Goal: Transaction & Acquisition: Purchase product/service

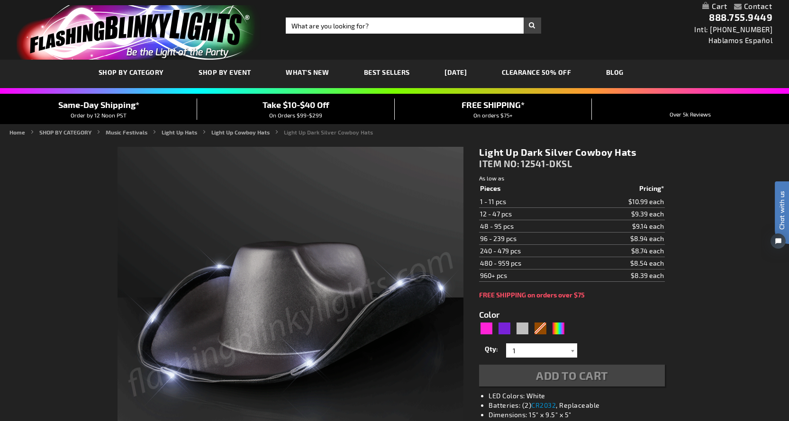
type input "5644"
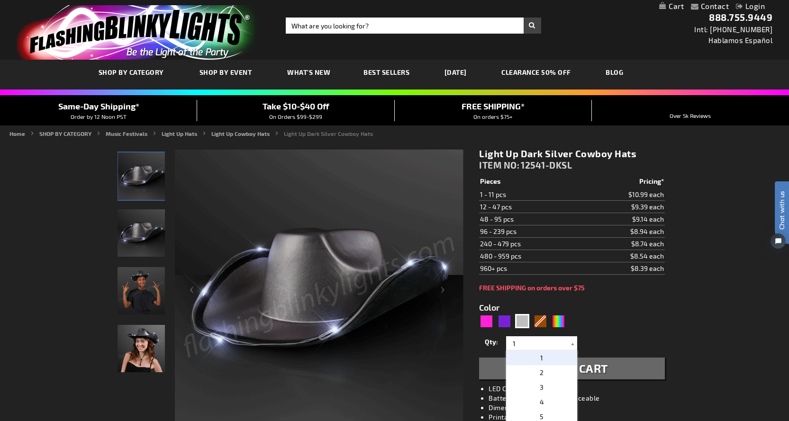
click at [520, 342] on input "1" at bounding box center [543, 344] width 69 height 14
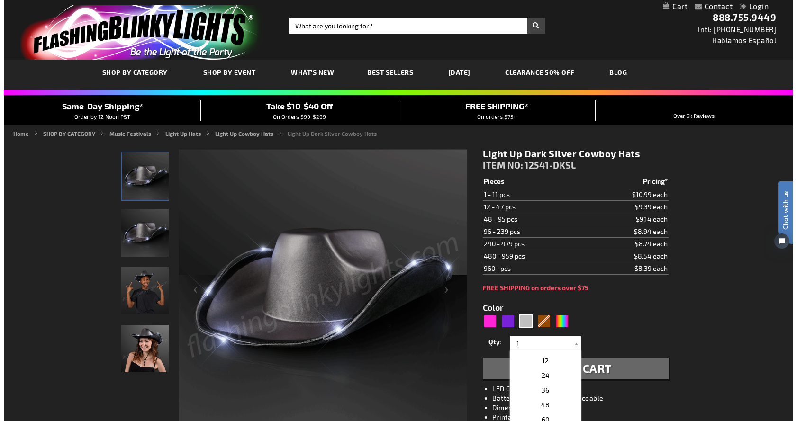
scroll to position [142, 0]
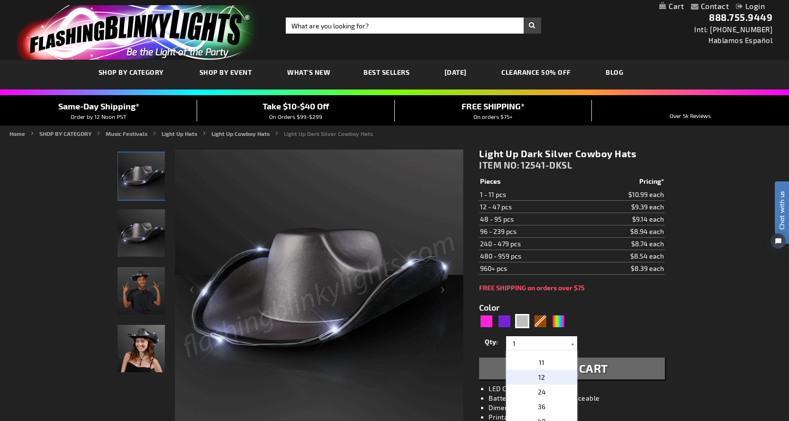
click at [538, 374] on span "12" at bounding box center [541, 378] width 7 height 8
type input "12"
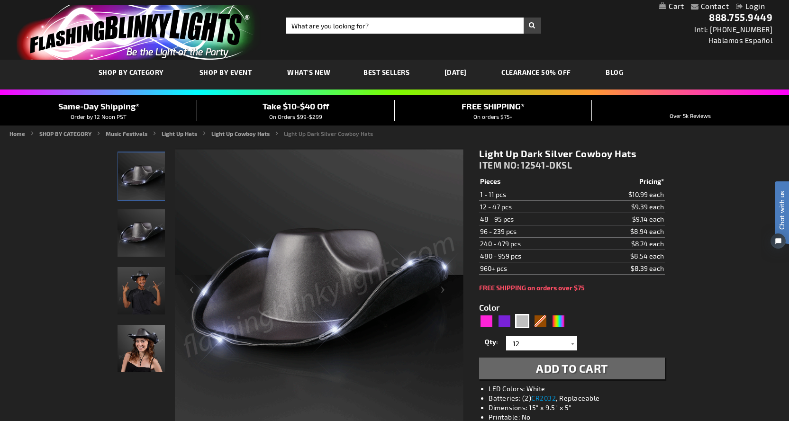
click at [535, 366] on button "Add to Cart" at bounding box center [571, 369] width 185 height 22
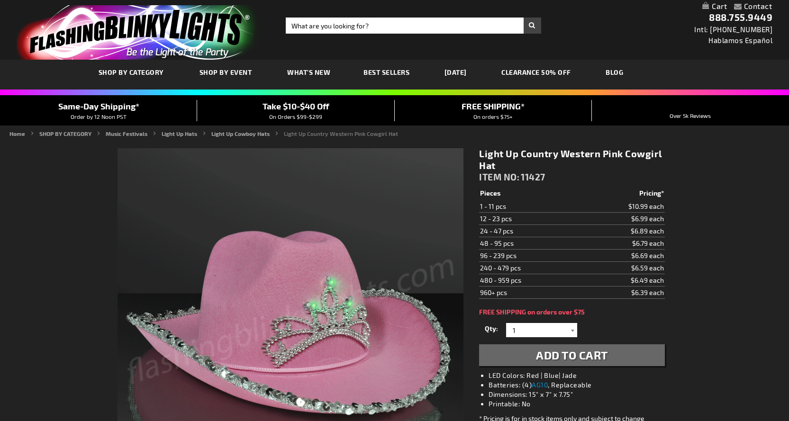
click at [575, 329] on div at bounding box center [572, 330] width 9 height 14
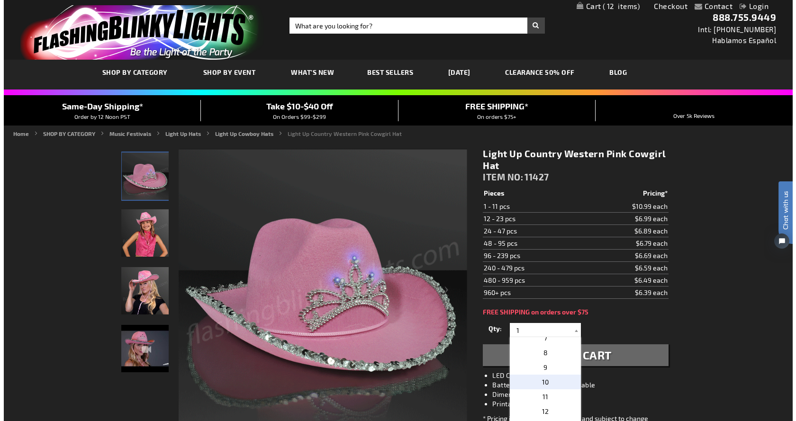
scroll to position [142, 0]
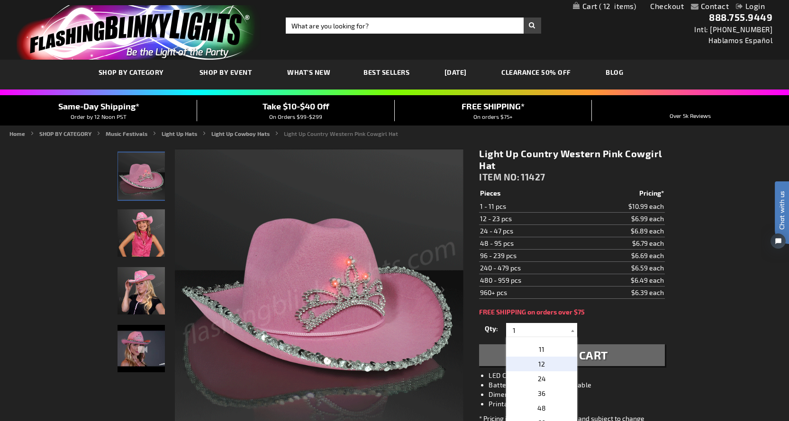
click at [547, 362] on p "12" at bounding box center [541, 364] width 71 height 15
type input "12"
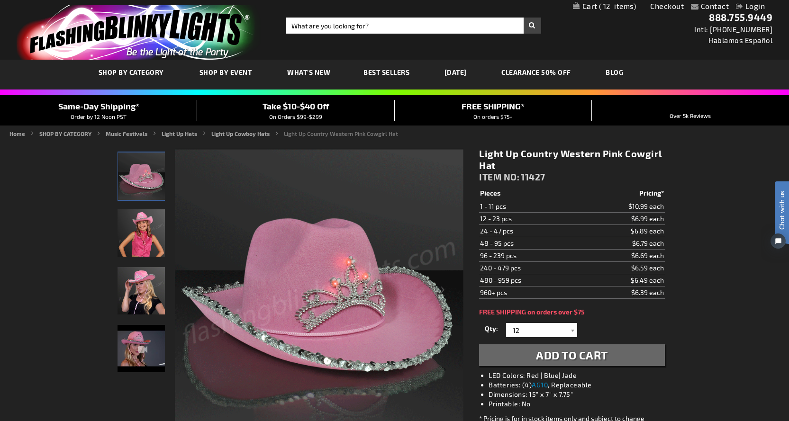
click at [546, 357] on span "Add to Cart" at bounding box center [572, 355] width 72 height 14
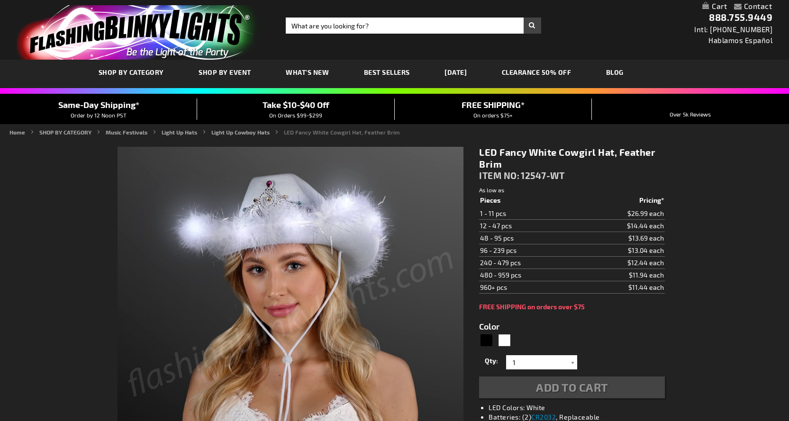
type input "5646"
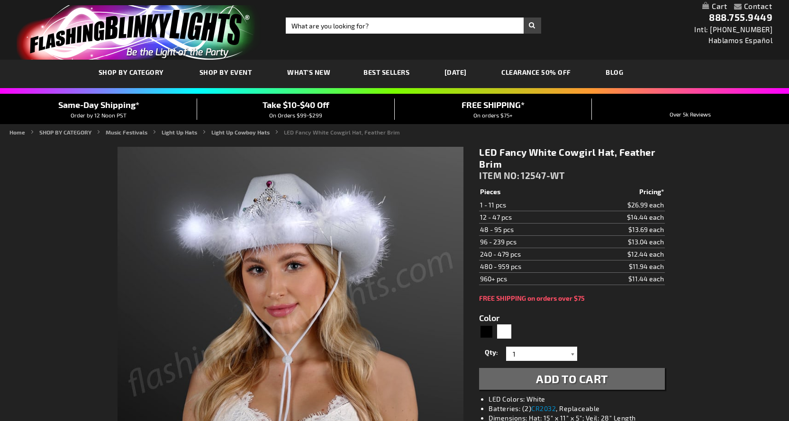
click at [573, 354] on div at bounding box center [572, 354] width 9 height 14
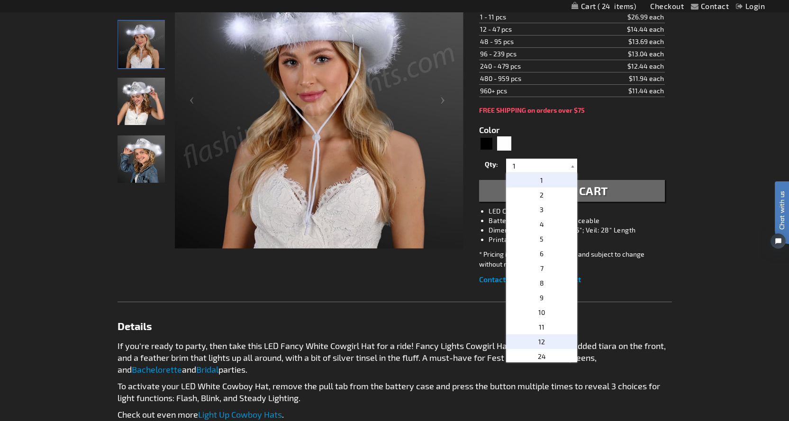
click at [552, 335] on p "12" at bounding box center [541, 342] width 71 height 15
type input "12"
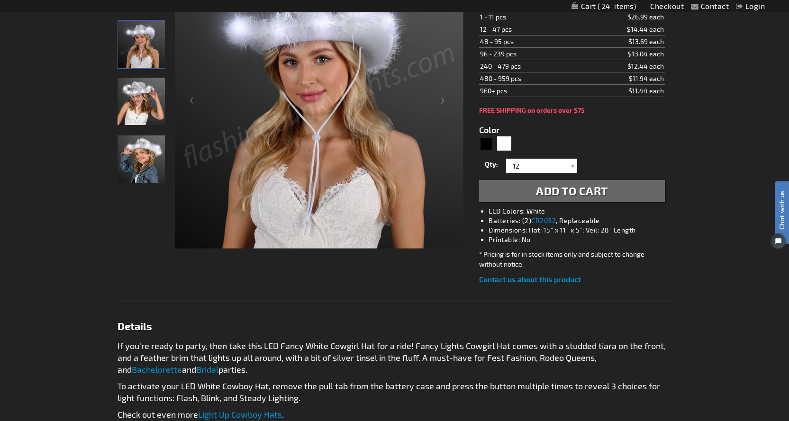
click at [575, 192] on span "Add to Cart" at bounding box center [572, 191] width 72 height 14
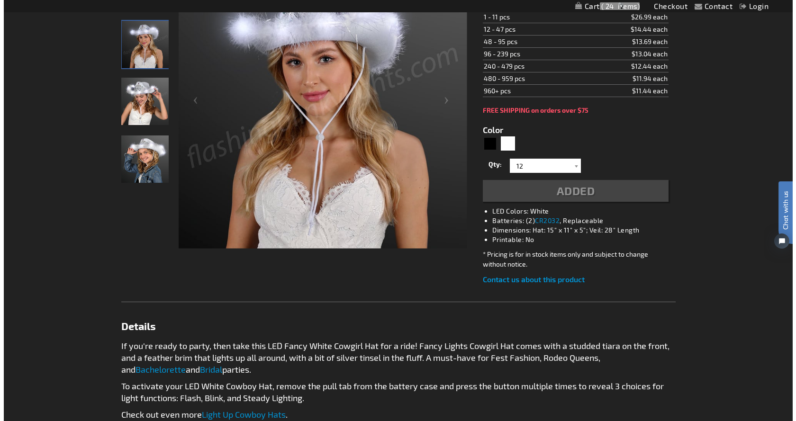
scroll to position [211, 0]
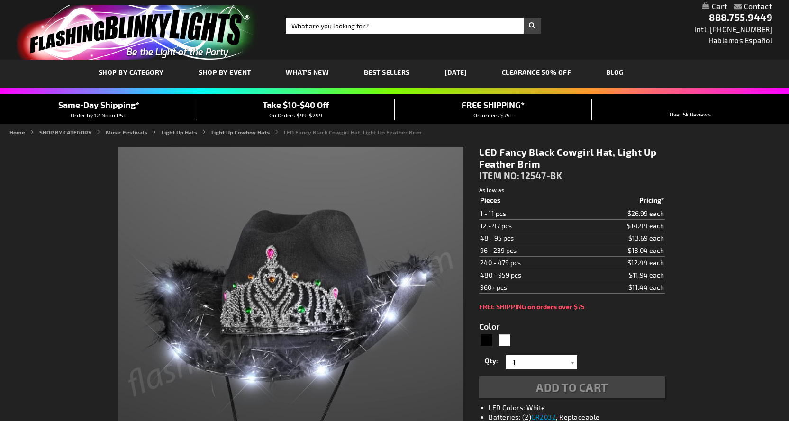
type input "5631"
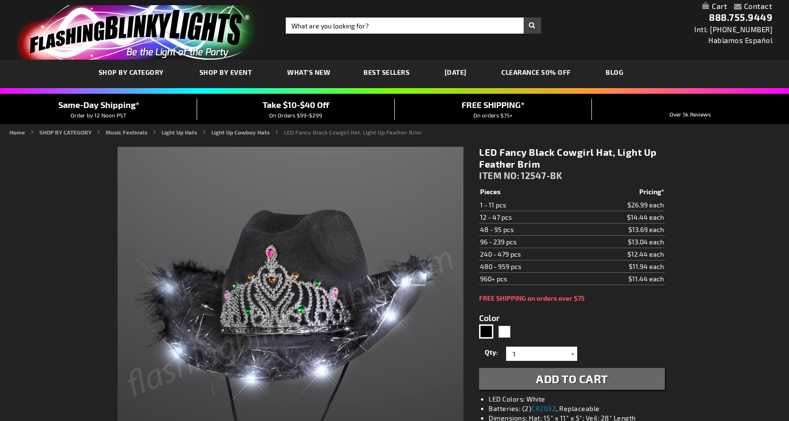
click at [573, 356] on div at bounding box center [572, 354] width 9 height 14
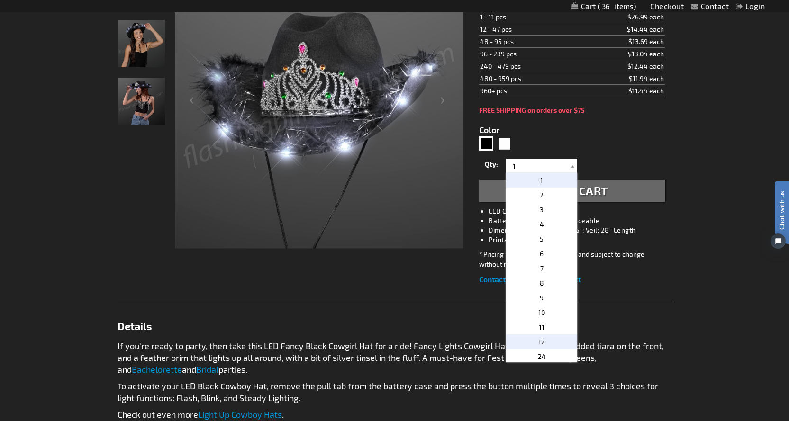
click at [545, 343] on p "12" at bounding box center [541, 342] width 71 height 15
type input "12"
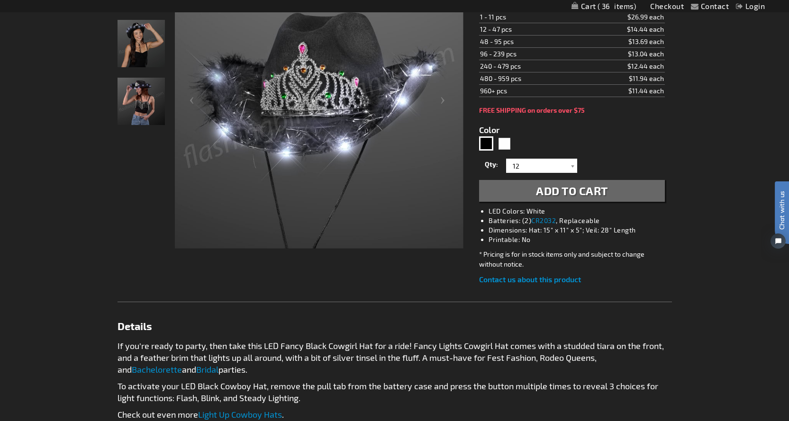
click at [569, 192] on span "Add to Cart" at bounding box center [572, 191] width 72 height 14
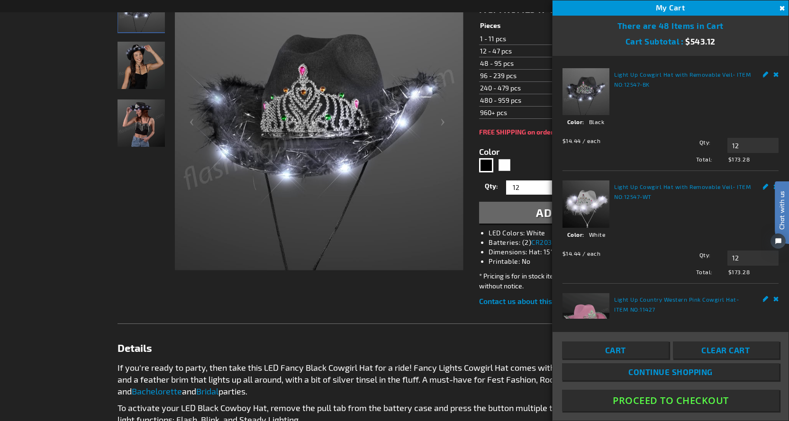
scroll to position [211, 0]
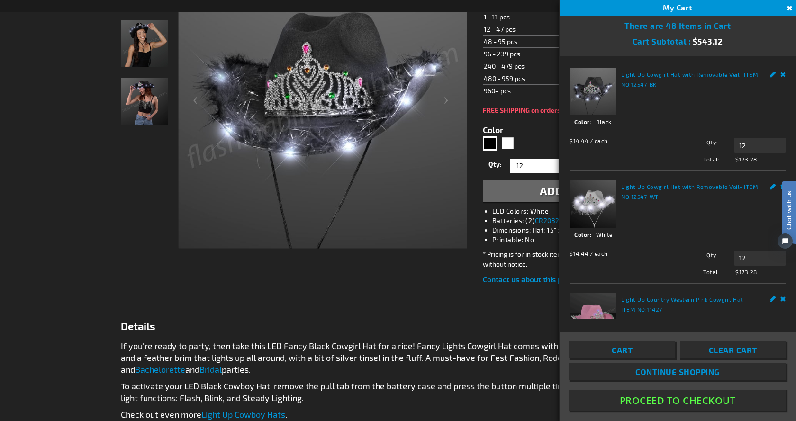
click at [691, 399] on button "Proceed To Checkout" at bounding box center [677, 400] width 217 height 21
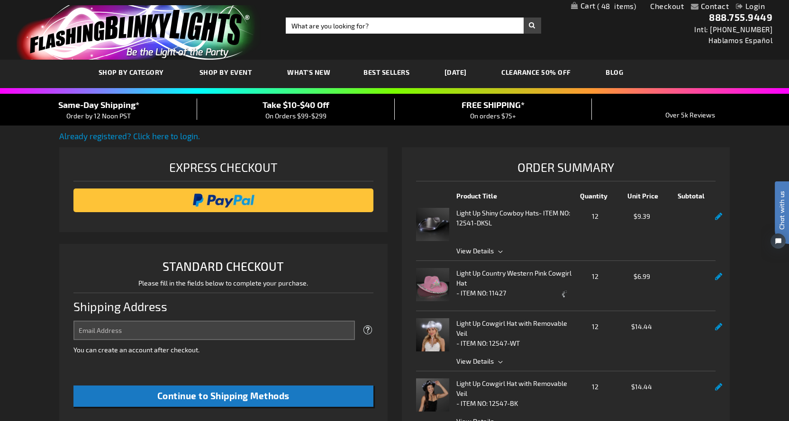
select select "US"
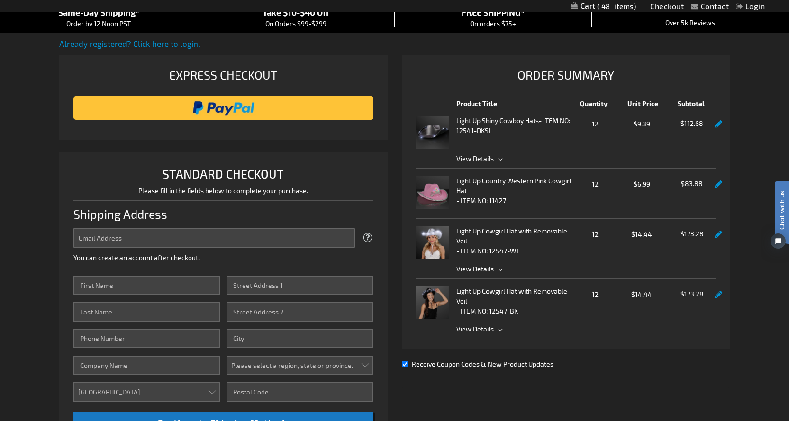
scroll to position [95, 0]
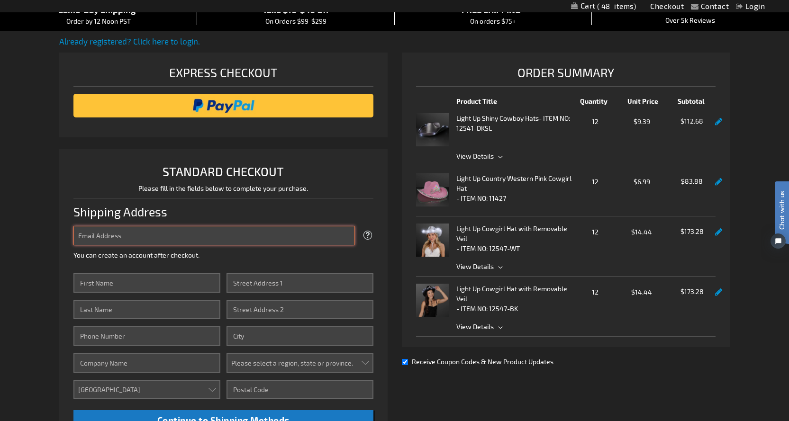
type input "winterbower_debra@pacificcommunications.com"
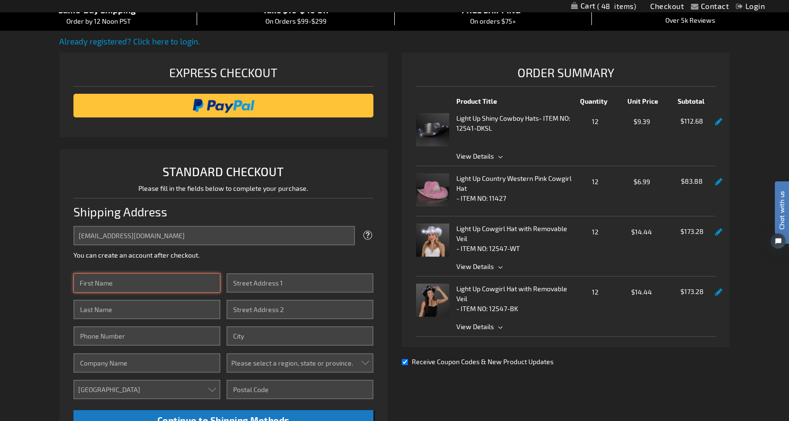
click at [117, 283] on input "First Name" at bounding box center [146, 283] width 147 height 19
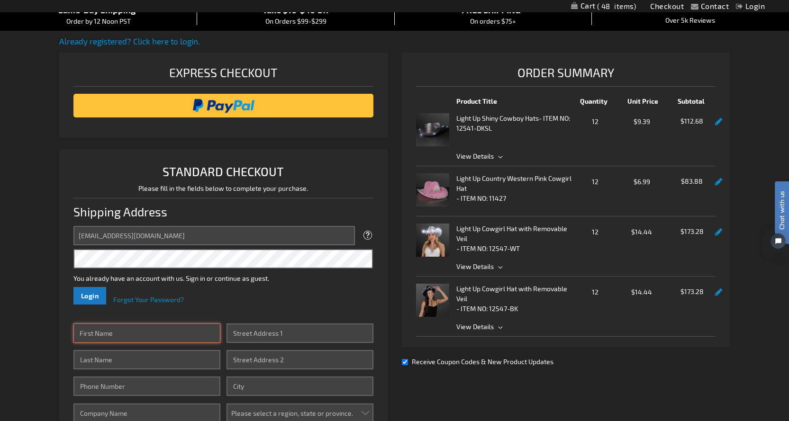
type input "Debra"
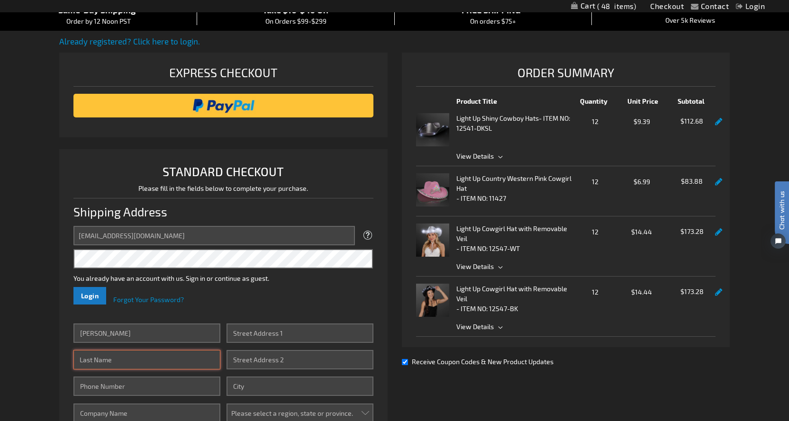
type input "Winterbower"
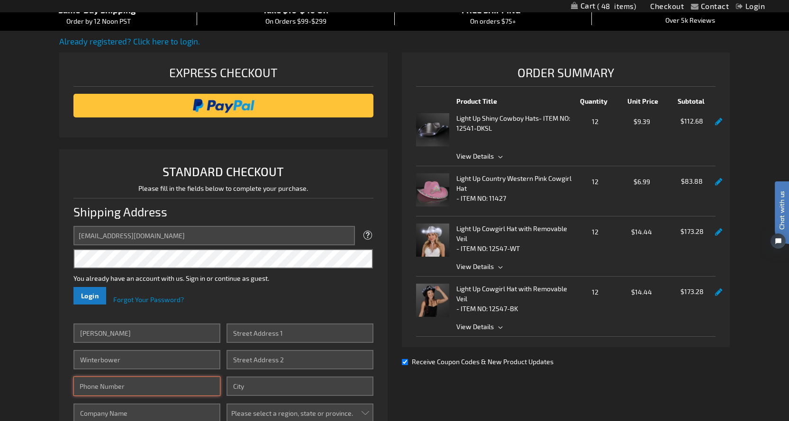
type input "7144271974"
type input "Pacific Communications"
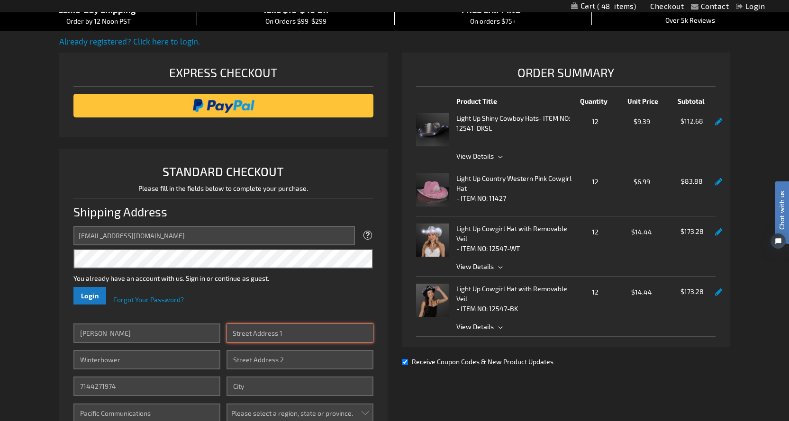
type input "Pacific Communications, 18581 Teller Avenue"
type input "18581 Teller Avenue"
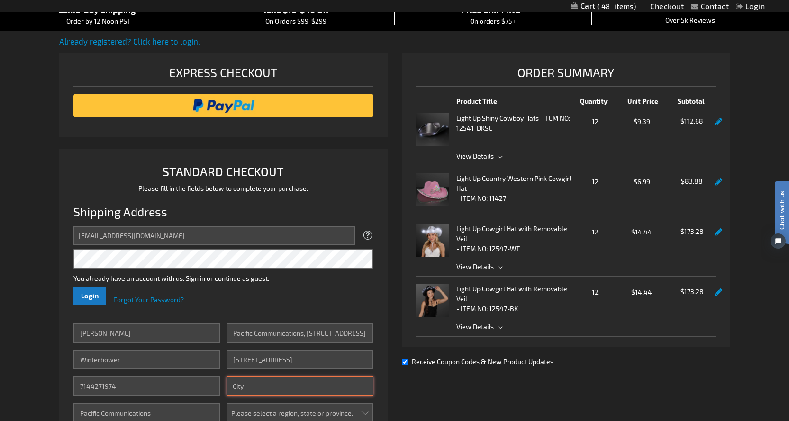
type input "Irvine"
select select "12"
type input "92612"
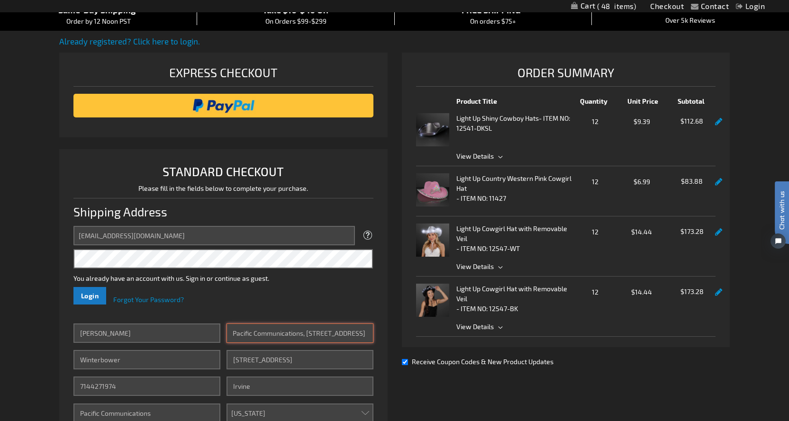
drag, startPoint x: 304, startPoint y: 333, endPoint x: 372, endPoint y: 336, distance: 67.4
click at [372, 336] on input "Pacific Communications, 18581 Teller Avenue" at bounding box center [300, 333] width 147 height 19
type input "Pacific Communications"
click at [218, 310] on fieldset "Email Address winterbower_debra@pacificcommunications.com Tooltip We'll send yo…" at bounding box center [223, 270] width 300 height 88
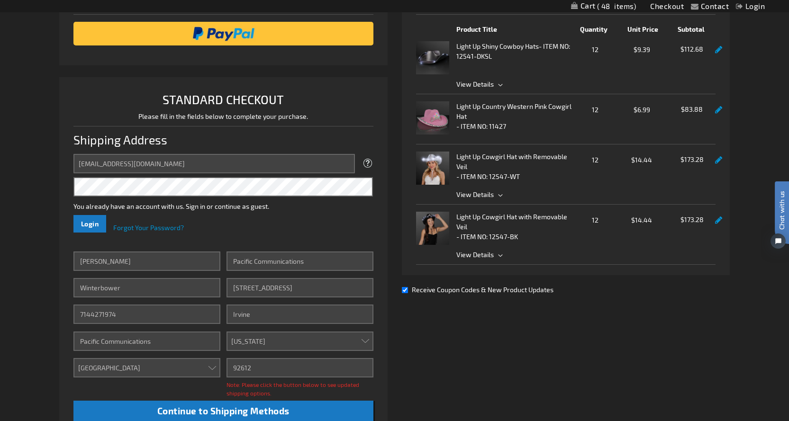
scroll to position [190, 0]
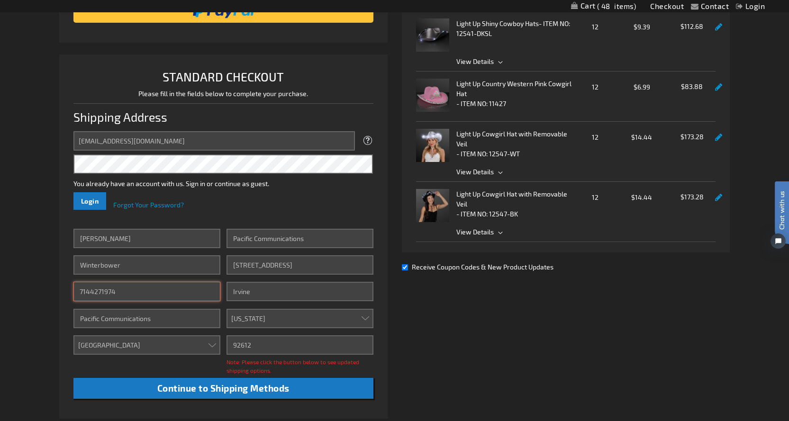
drag, startPoint x: 113, startPoint y: 296, endPoint x: 64, endPoint y: 294, distance: 49.3
click at [64, 294] on li "STANDARD CHECKOUT Please fill in the fields below to complete your purchase. Sh…" at bounding box center [223, 237] width 329 height 365
type input "7143185508"
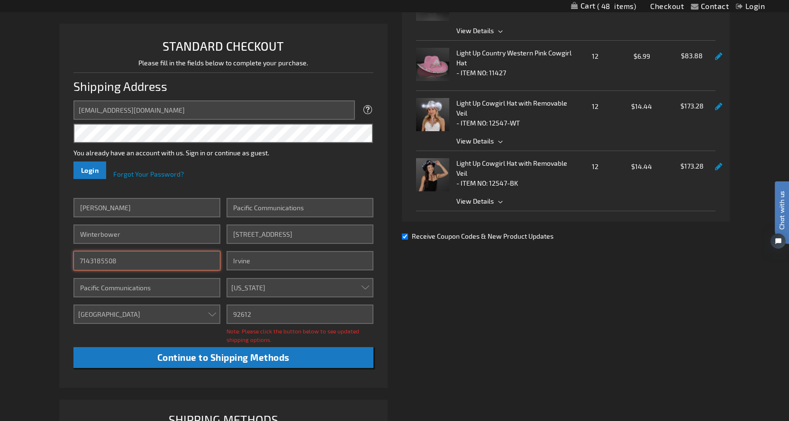
scroll to position [237, 0]
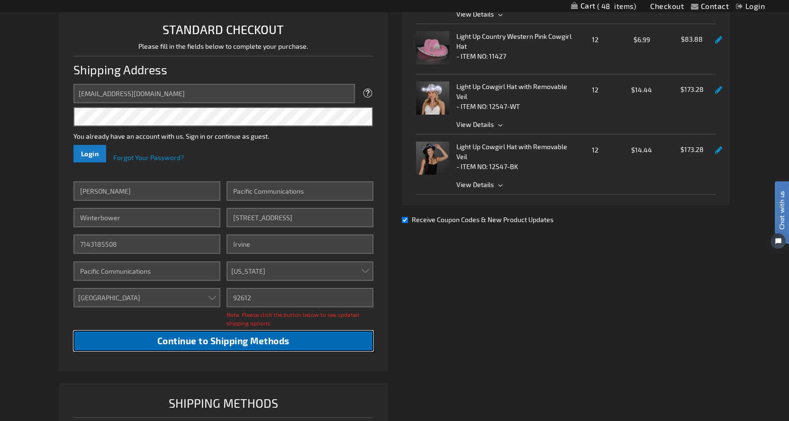
click at [226, 340] on span "Continue to Shipping Methods" at bounding box center [223, 341] width 132 height 11
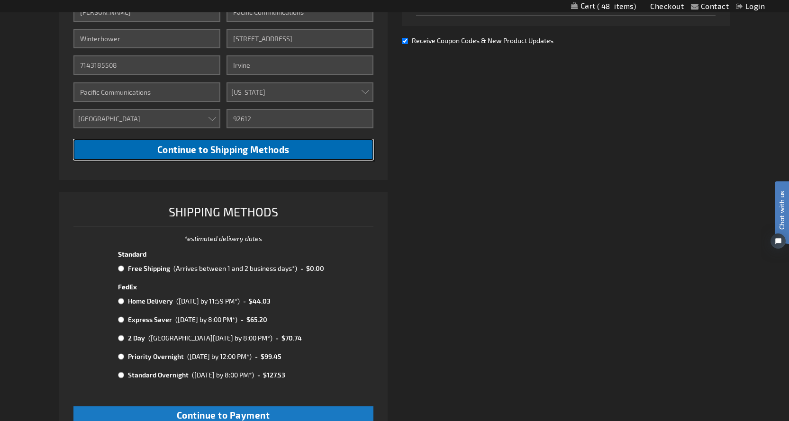
scroll to position [474, 0]
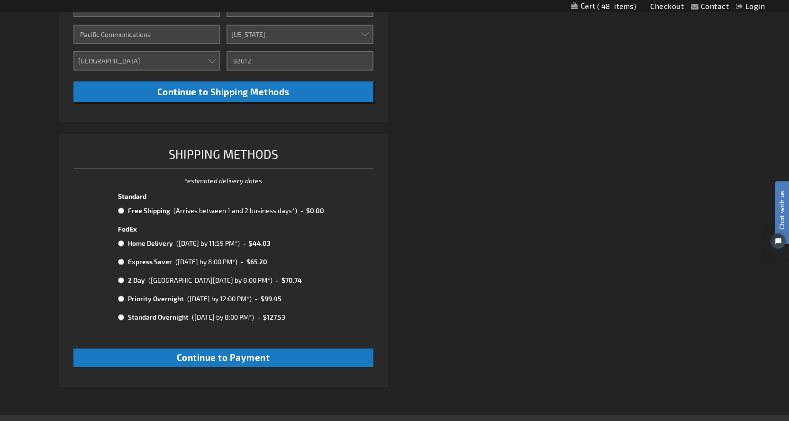
click at [120, 210] on input "radio" at bounding box center [121, 211] width 6 height 8
radio input "true"
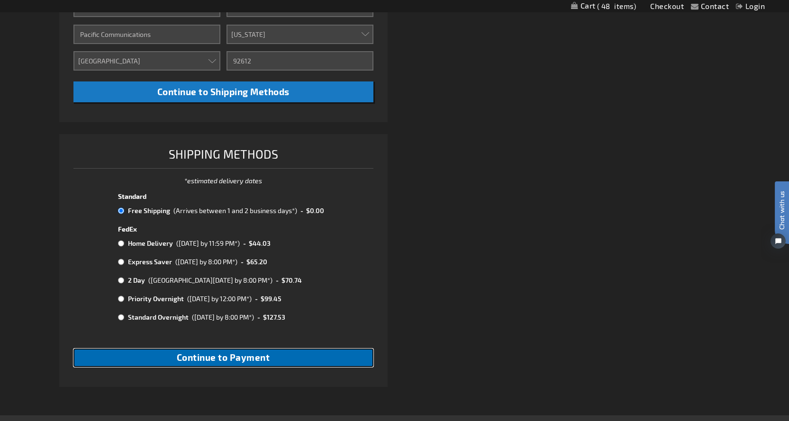
click at [266, 363] on span "Continue to Payment" at bounding box center [223, 357] width 93 height 11
checkbox input "true"
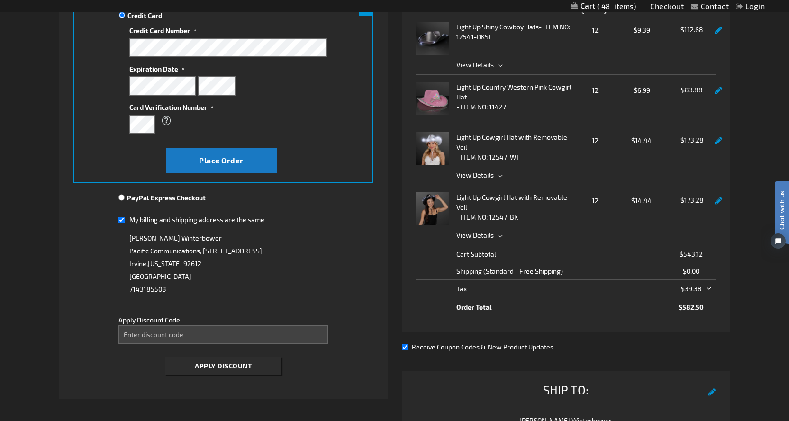
scroll to position [190, 0]
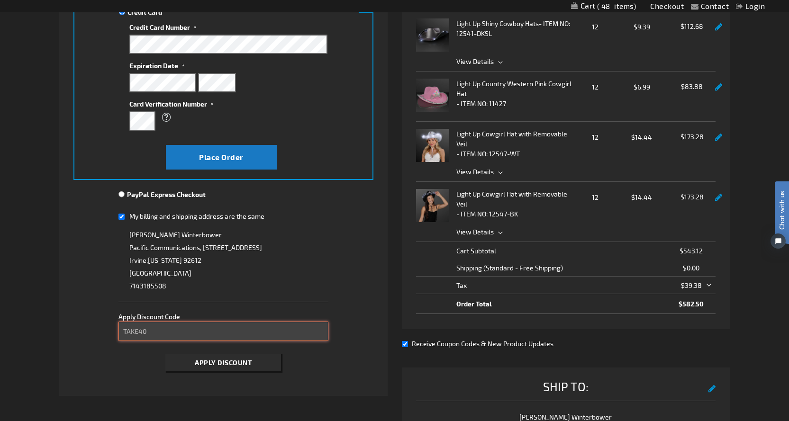
drag, startPoint x: 156, startPoint y: 327, endPoint x: 170, endPoint y: 339, distance: 18.8
click at [158, 328] on input "TAKE40" at bounding box center [224, 331] width 210 height 19
type input "TAKE40"
click at [207, 362] on span "Apply Discount" at bounding box center [223, 363] width 57 height 8
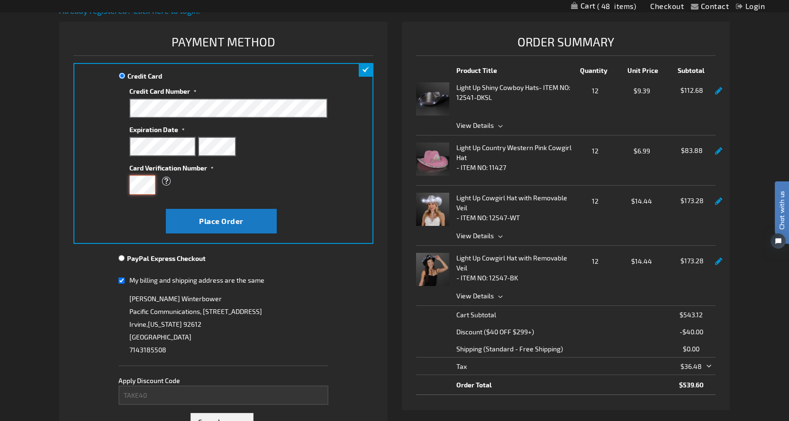
scroll to position [142, 0]
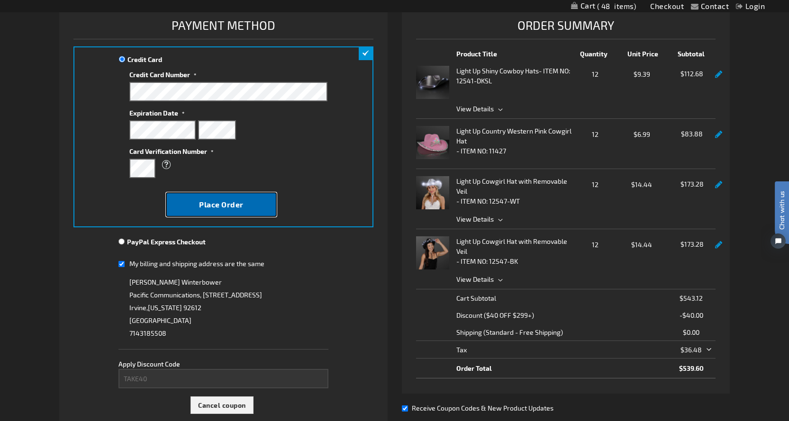
click at [235, 206] on span "Place Order" at bounding box center [221, 204] width 45 height 9
